Goal: Transaction & Acquisition: Purchase product/service

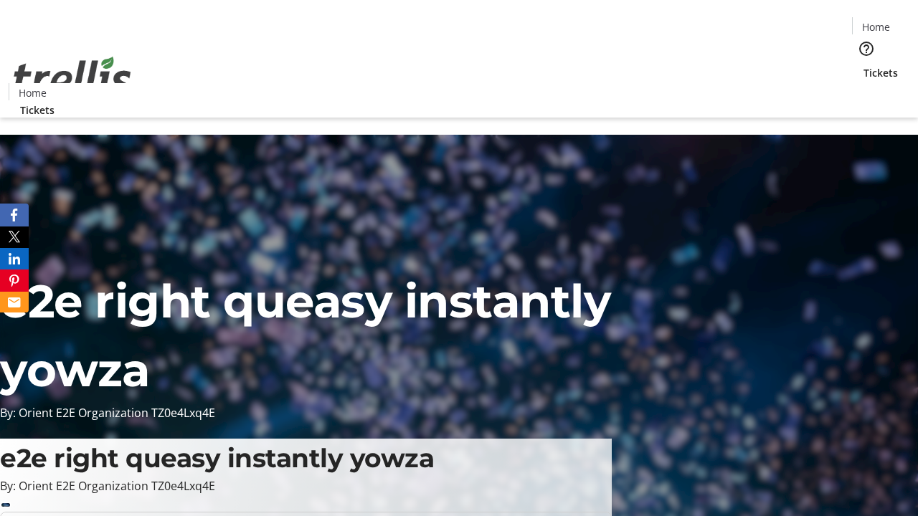
click at [863, 65] on span "Tickets" at bounding box center [880, 72] width 34 height 15
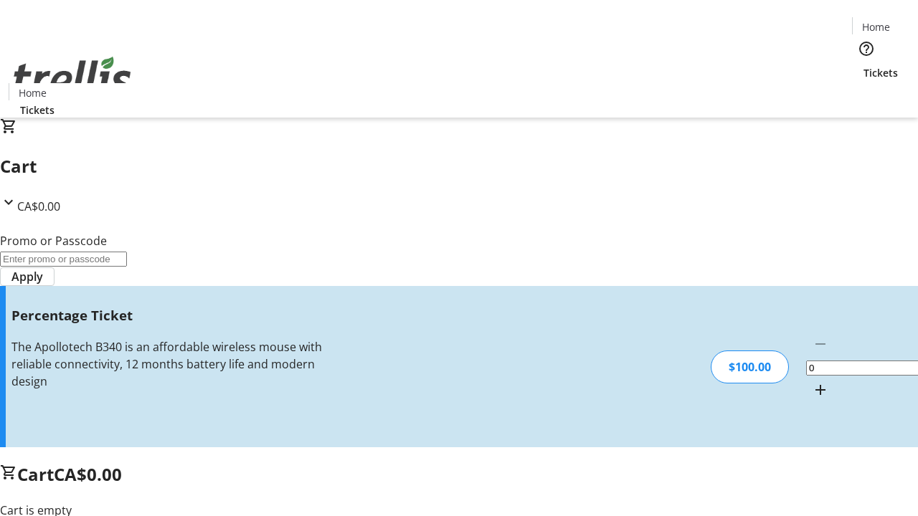
click at [812, 381] on mat-icon "Increment by one" at bounding box center [820, 389] width 17 height 17
type input "1"
type input "BAR"
